Goal: Find specific page/section: Find specific page/section

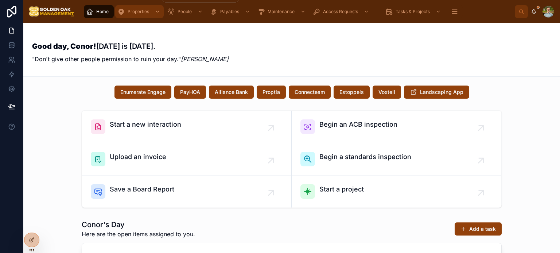
click at [139, 11] on span "Properties" at bounding box center [139, 12] width 22 height 6
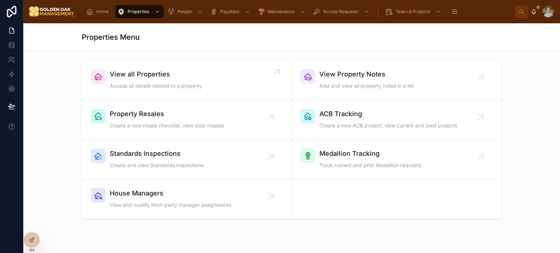
click at [180, 74] on span "View all Properties" at bounding box center [156, 74] width 92 height 10
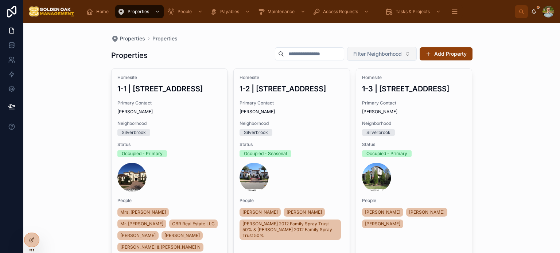
click at [381, 54] on span "Filter Neighborhood" at bounding box center [377, 53] width 48 height 7
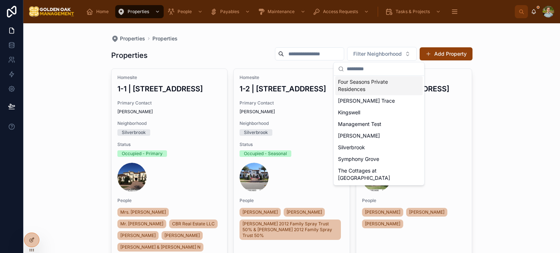
scroll to position [48, 0]
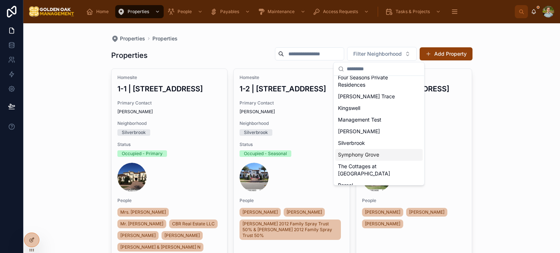
click at [372, 156] on div "Symphony Grove" at bounding box center [379, 155] width 88 height 12
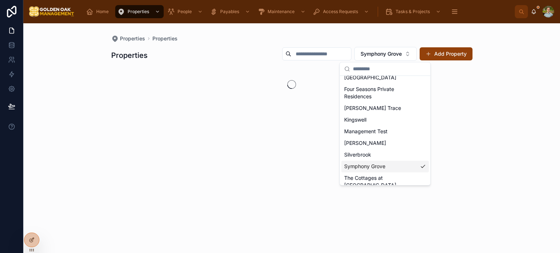
scroll to position [59, 0]
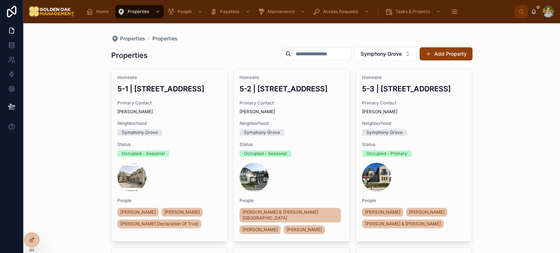
click at [516, 148] on div "Properties Properties Properties [GEOGRAPHIC_DATA] Add Property Homesite 5-1 | …" at bounding box center [291, 138] width 537 height 230
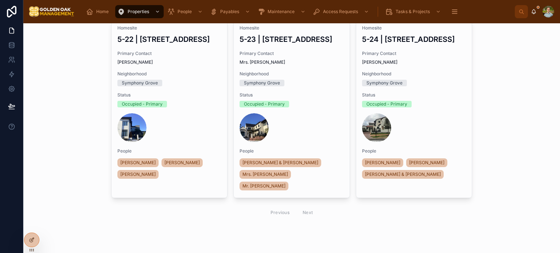
scroll to position [1378, 0]
click at [537, 110] on div "Properties Properties Properties [GEOGRAPHIC_DATA] Add Property Homesite 5-1 | …" at bounding box center [291, 138] width 537 height 230
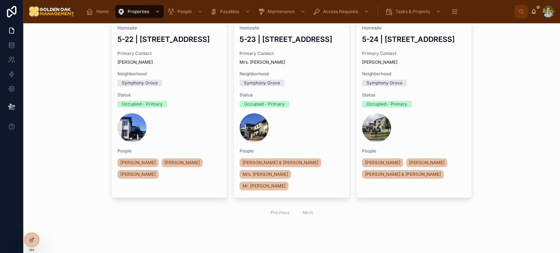
click at [537, 110] on div "Properties Properties Properties [GEOGRAPHIC_DATA] Add Property Homesite 5-1 | …" at bounding box center [291, 138] width 537 height 230
